Goal: Information Seeking & Learning: Learn about a topic

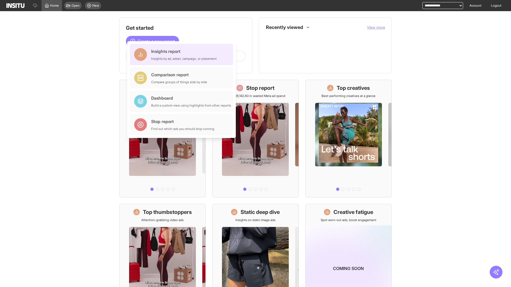
click at [183, 55] on div "Insights report Insights by ad, adset, campaign, or placement" at bounding box center [183, 54] width 65 height 13
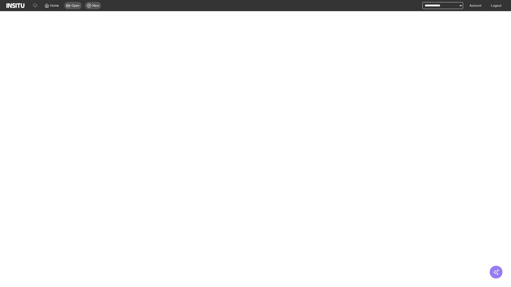
select select "**"
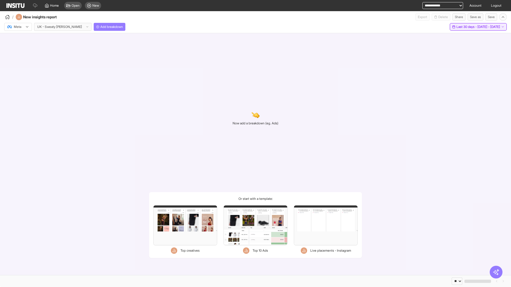
click at [467, 27] on span "Last 30 days - [DATE] - [DATE]" at bounding box center [478, 27] width 44 height 4
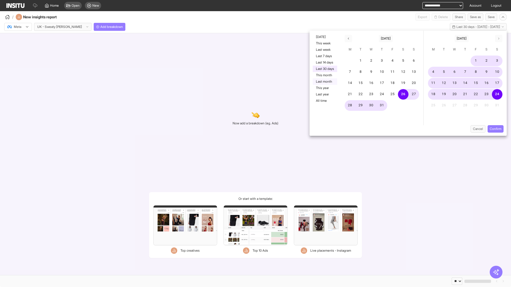
click at [324, 82] on button "Last month" at bounding box center [325, 82] width 24 height 6
